Goal: Transaction & Acquisition: Obtain resource

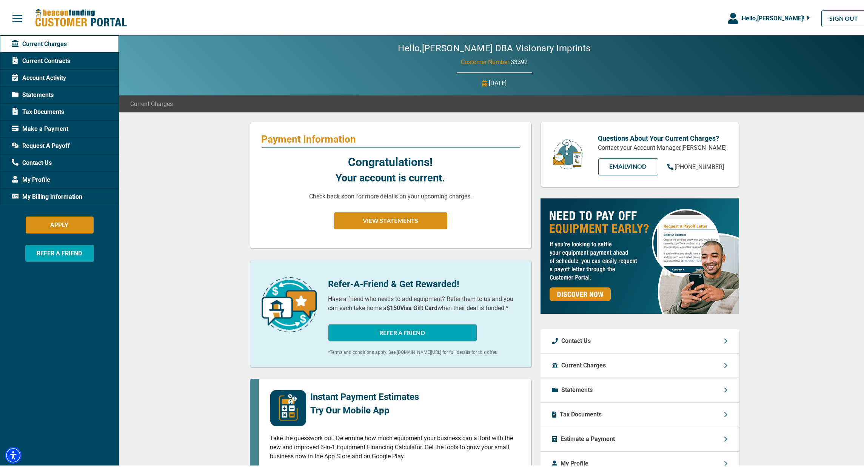
click at [42, 144] on span "Request A Payoff" at bounding box center [41, 144] width 58 height 9
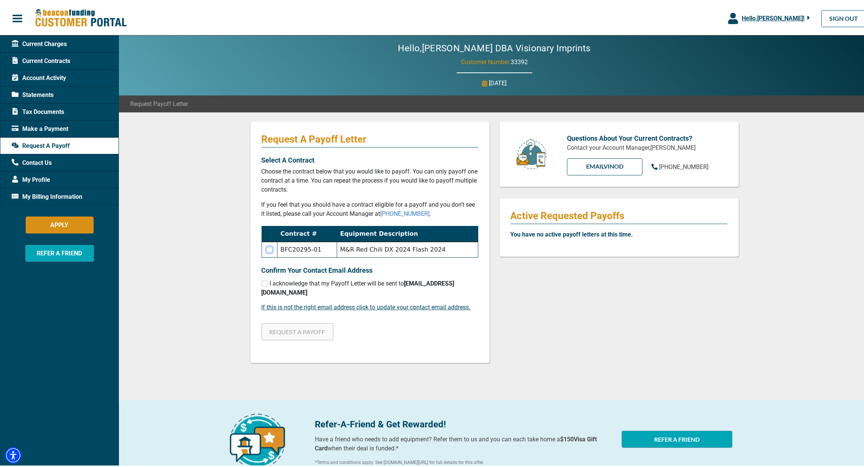
click at [268, 249] on input "checkbox" at bounding box center [269, 248] width 6 height 6
checkbox input "true"
click at [264, 281] on input "checkbox" at bounding box center [264, 282] width 6 height 6
checkbox input "true"
click at [295, 324] on button "REQUEST A PAYOFF" at bounding box center [297, 330] width 72 height 17
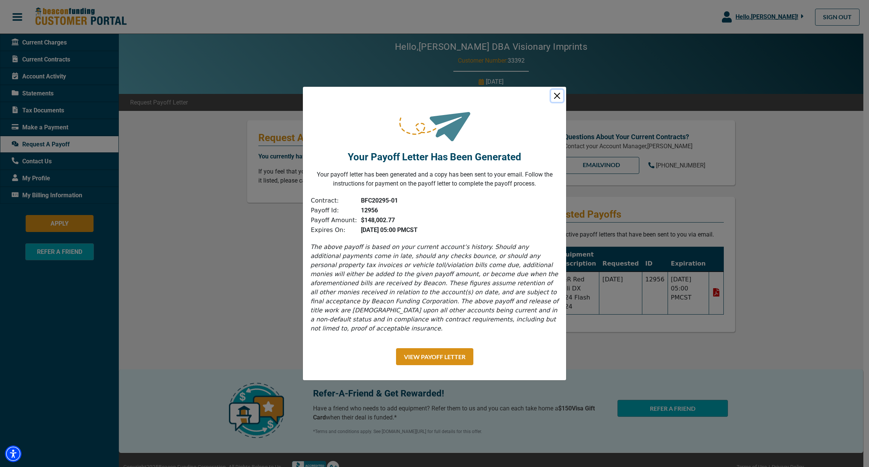
click at [554, 100] on button "Close" at bounding box center [557, 96] width 12 height 12
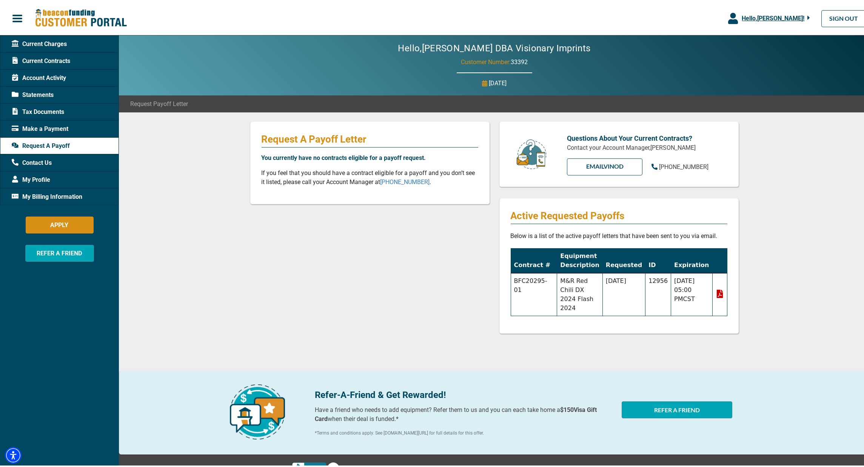
click at [55, 95] on div "Statements" at bounding box center [59, 93] width 119 height 17
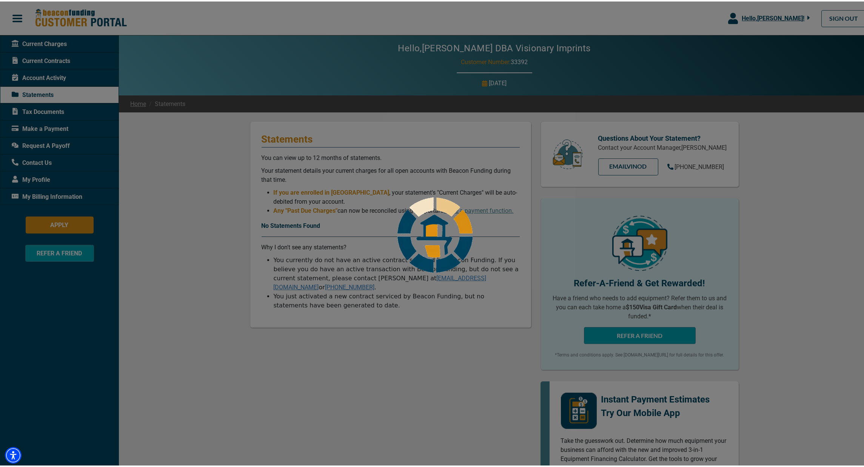
click at [61, 62] on div at bounding box center [434, 233] width 869 height 467
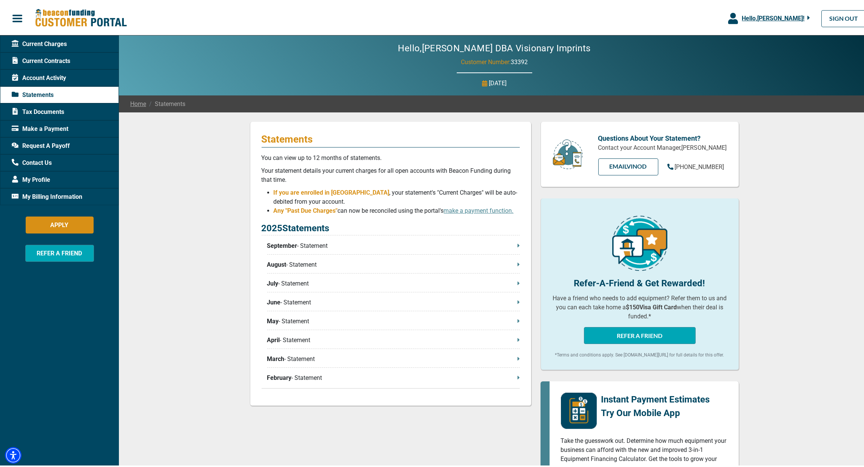
click at [61, 62] on span "Current Contracts" at bounding box center [41, 59] width 58 height 9
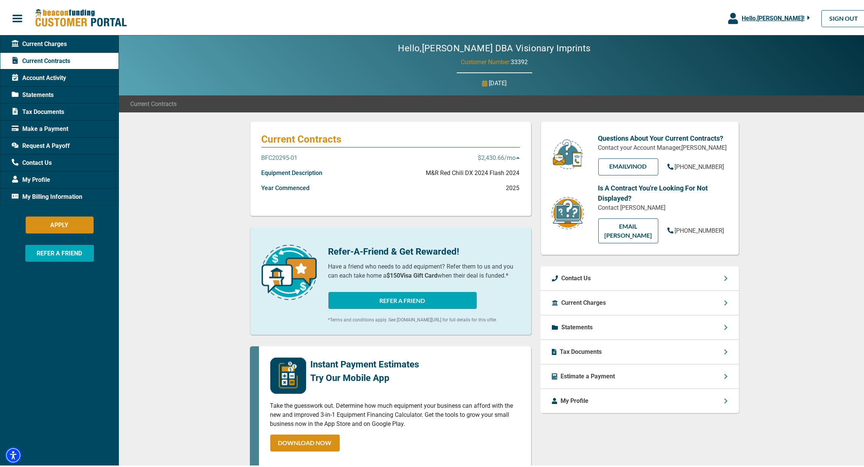
click at [486, 175] on p "M&R Red Chili DX 2024 Flash 2024" at bounding box center [473, 171] width 94 height 9
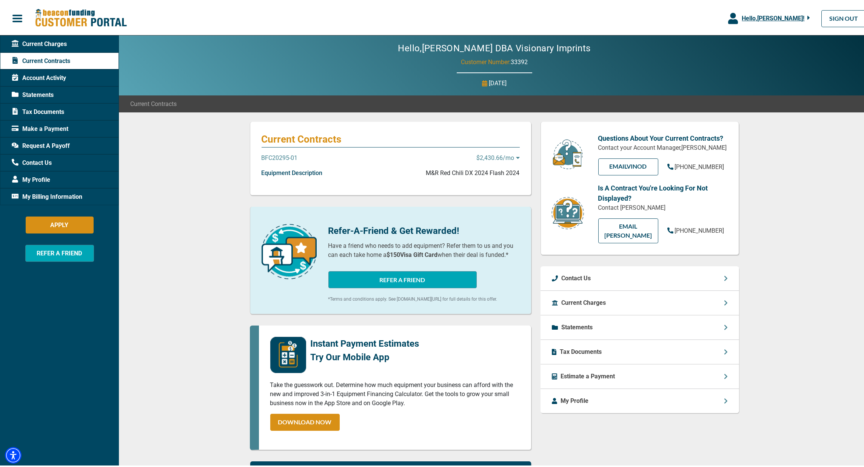
click at [478, 174] on p "M&R Red Chili DX 2024 Flash 2024" at bounding box center [473, 171] width 94 height 9
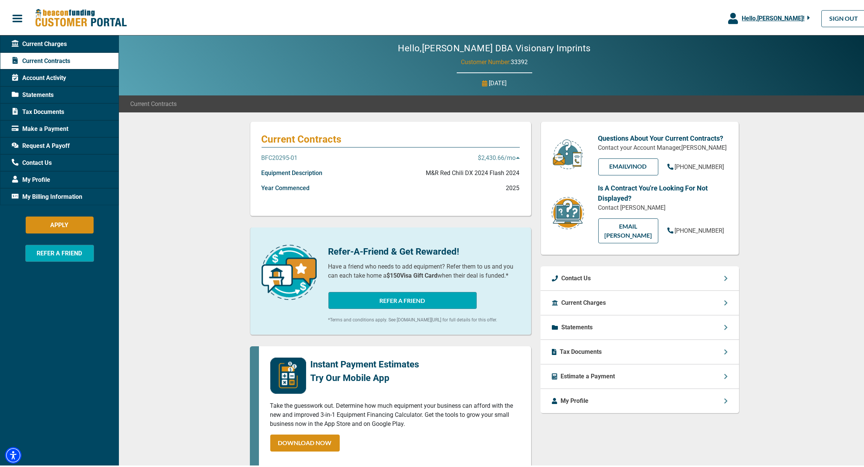
click at [42, 146] on span "Request A Payoff" at bounding box center [41, 144] width 58 height 9
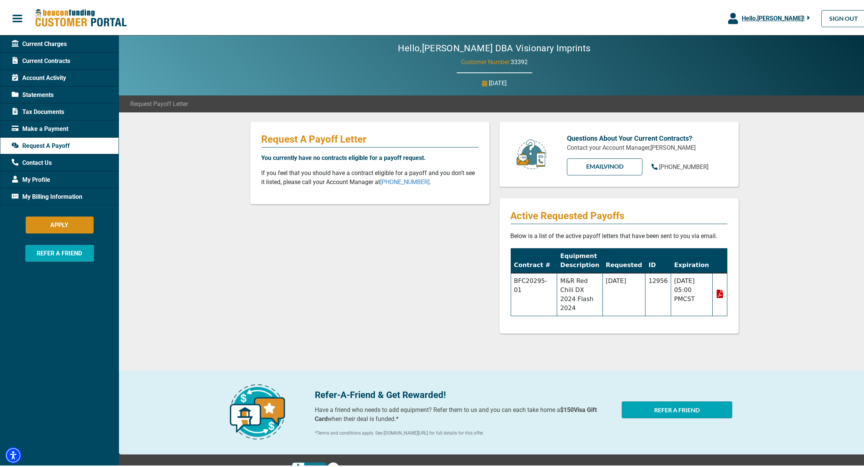
click at [715, 290] on icon at bounding box center [719, 292] width 8 height 8
